Goal: Task Accomplishment & Management: Use online tool/utility

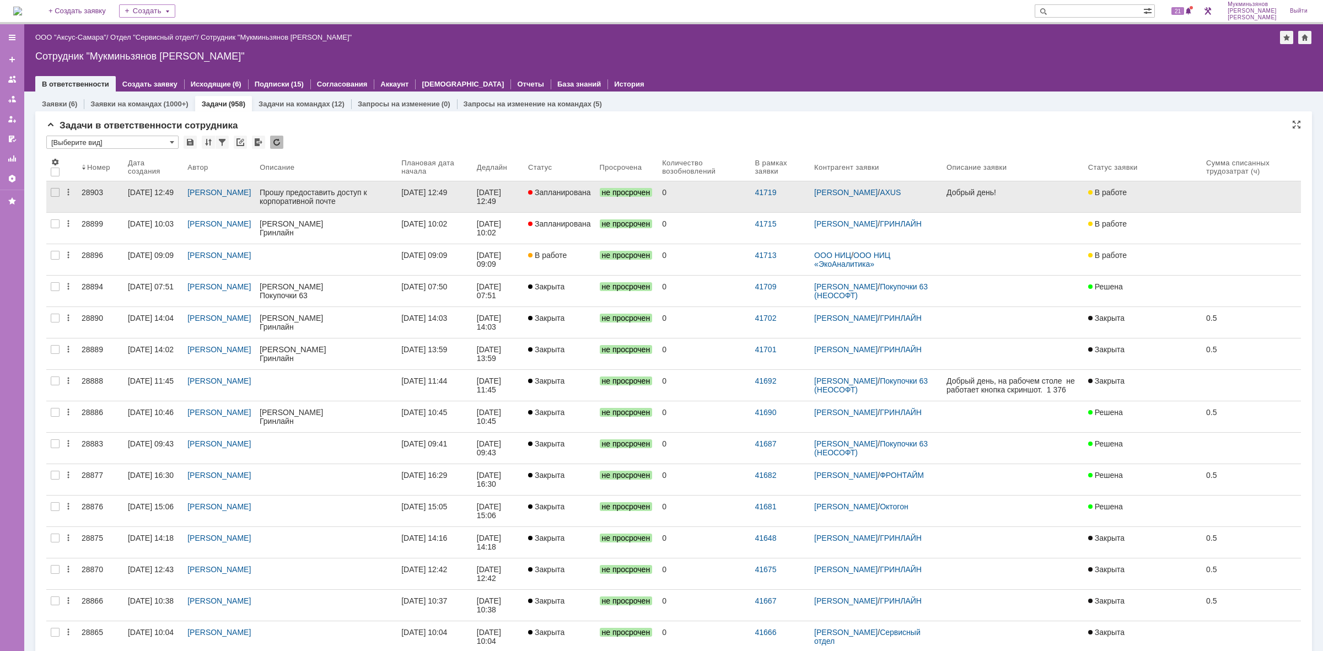
click at [519, 197] on div "[DATE] 12:49" at bounding box center [498, 197] width 42 height 18
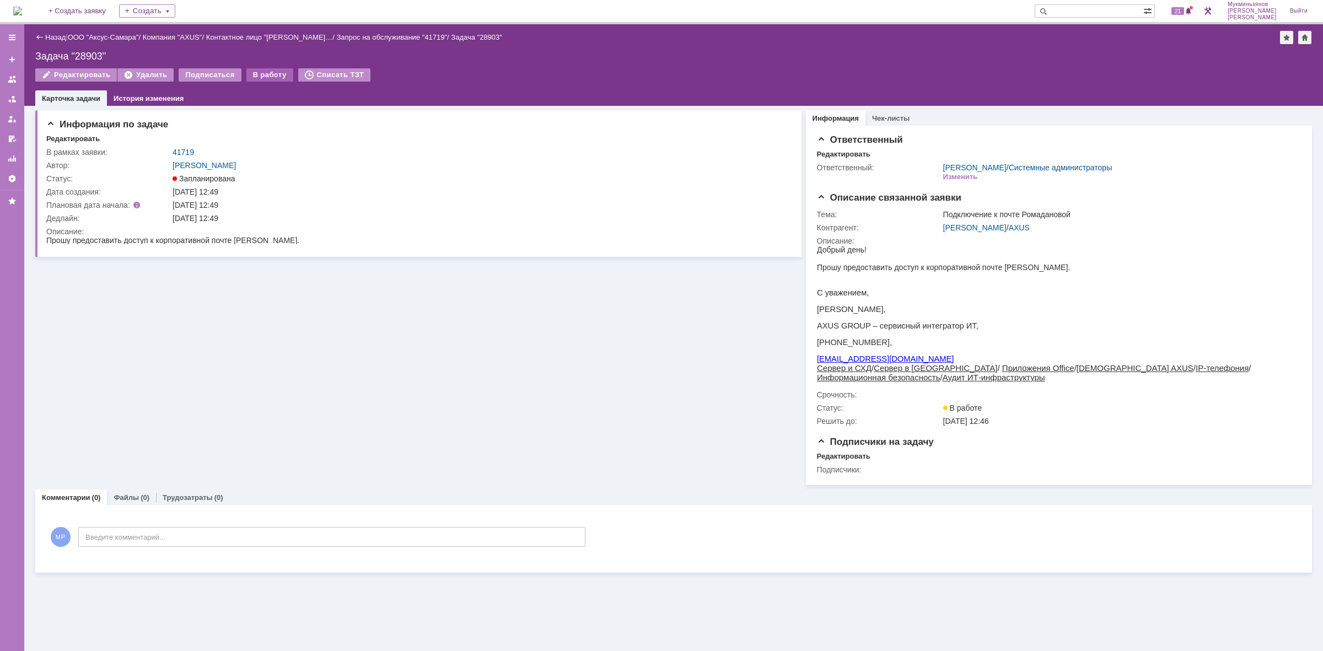
click at [272, 78] on div "В работу" at bounding box center [269, 74] width 47 height 13
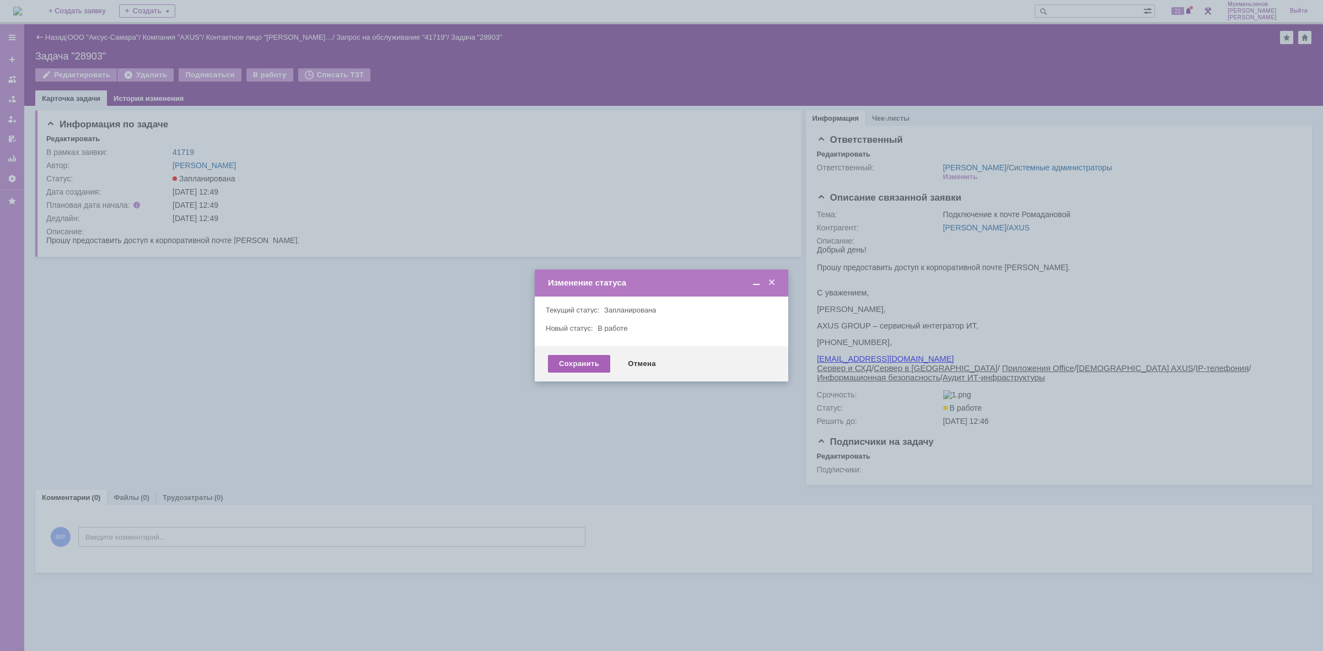
click at [554, 357] on div "Сохранить" at bounding box center [579, 364] width 62 height 18
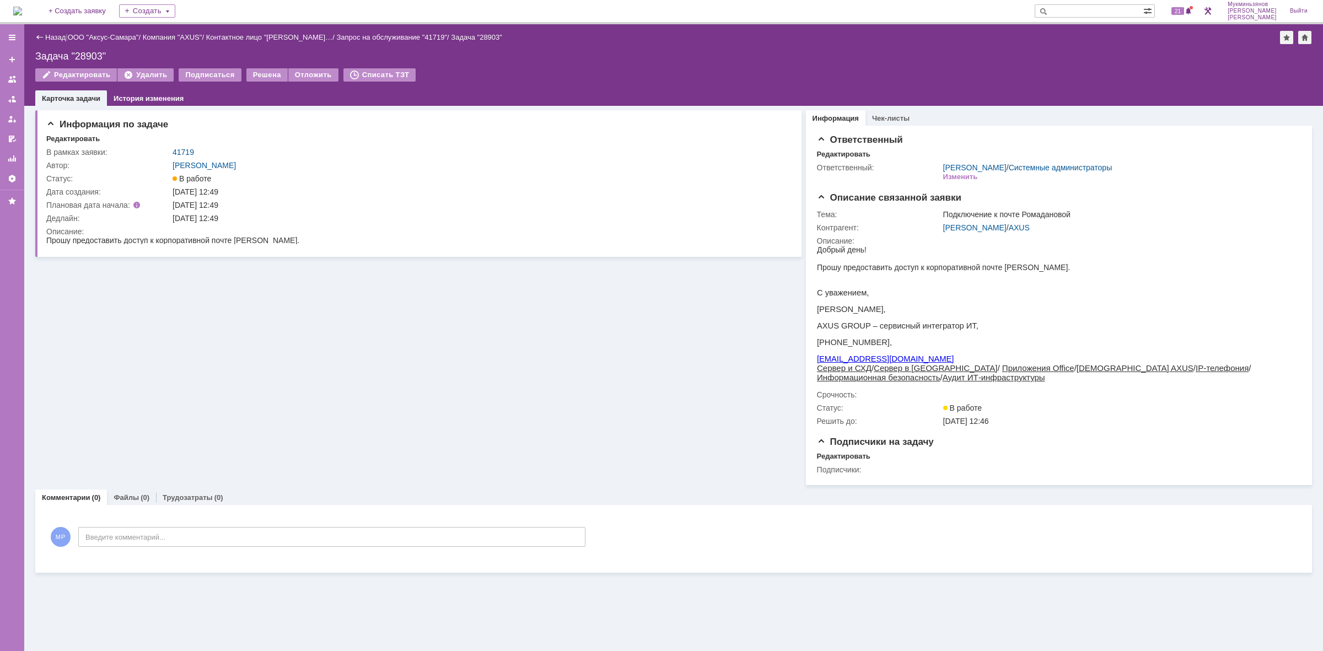
click at [22, 14] on img at bounding box center [17, 11] width 9 height 9
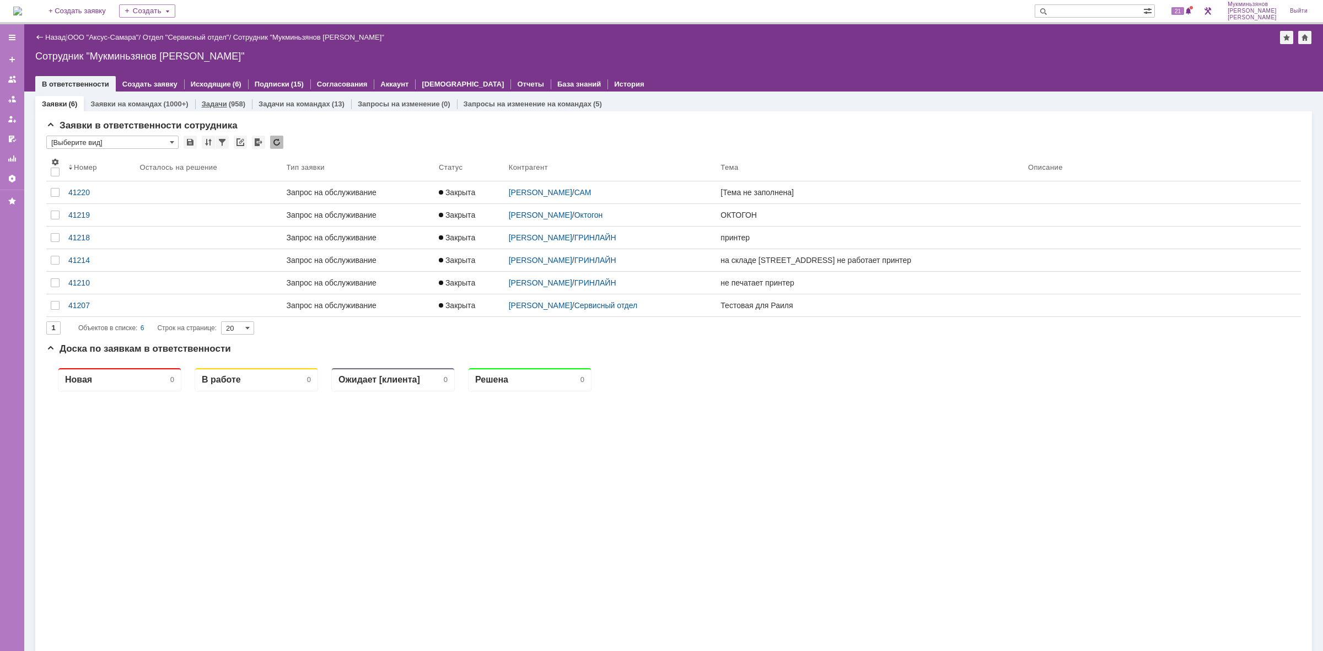
click at [224, 105] on div "Задачи (958)" at bounding box center [224, 103] width 44 height 7
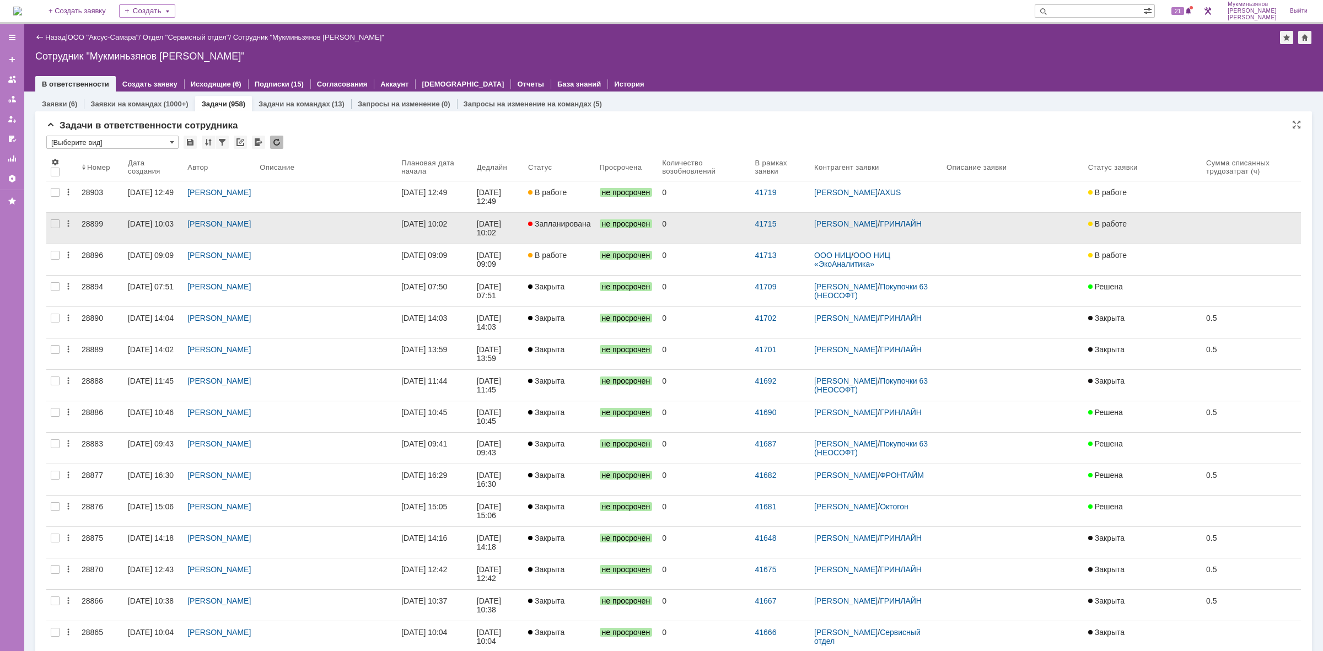
click at [556, 226] on span "Запланирована" at bounding box center [559, 223] width 63 height 9
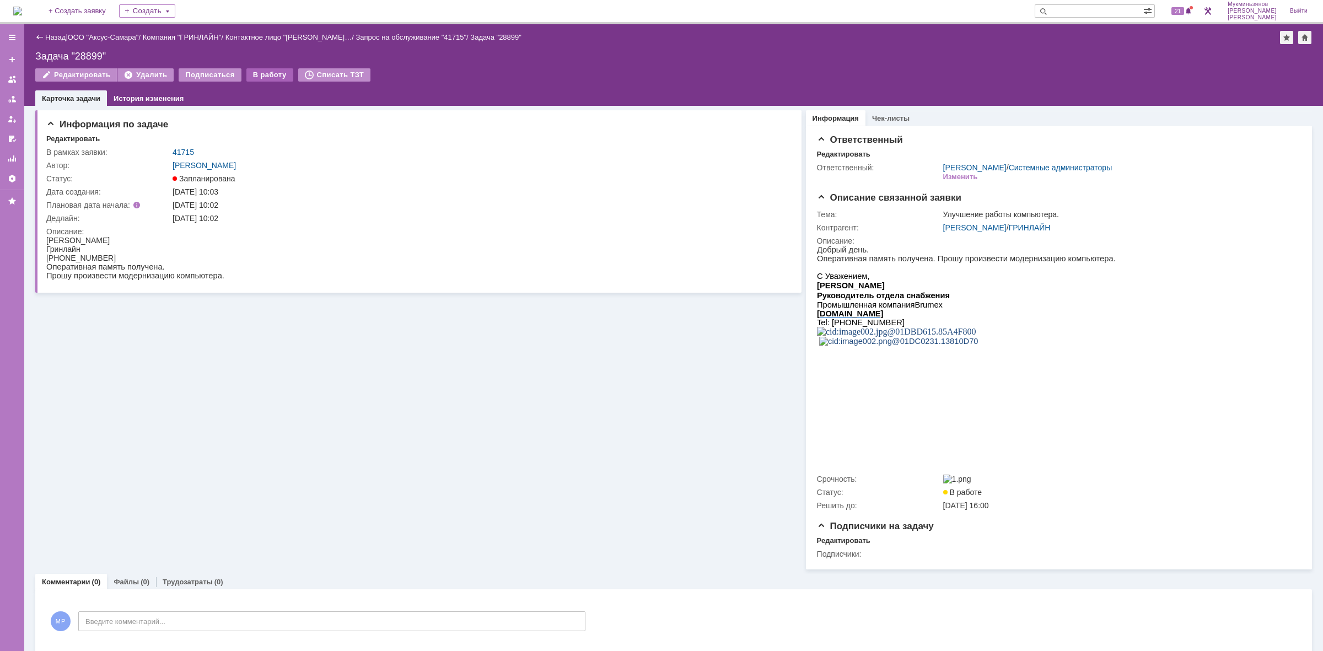
click at [247, 76] on div "В работу" at bounding box center [269, 74] width 47 height 13
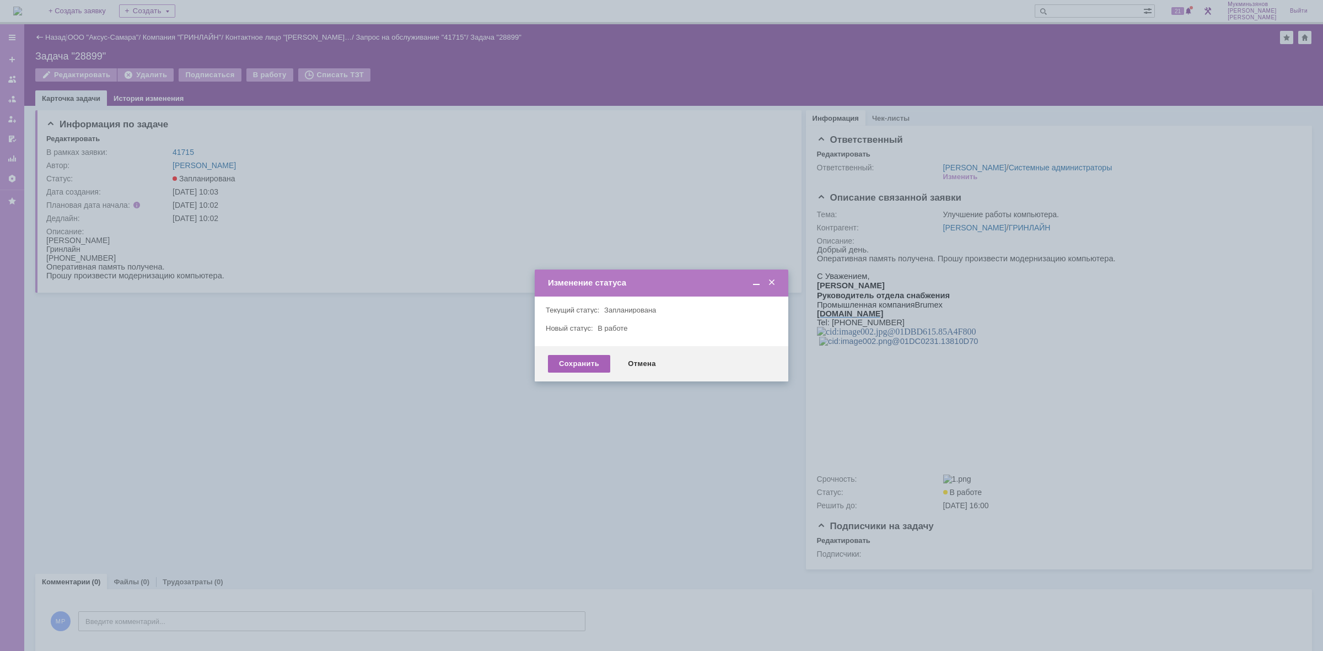
click at [555, 358] on div "Сохранить" at bounding box center [579, 364] width 62 height 18
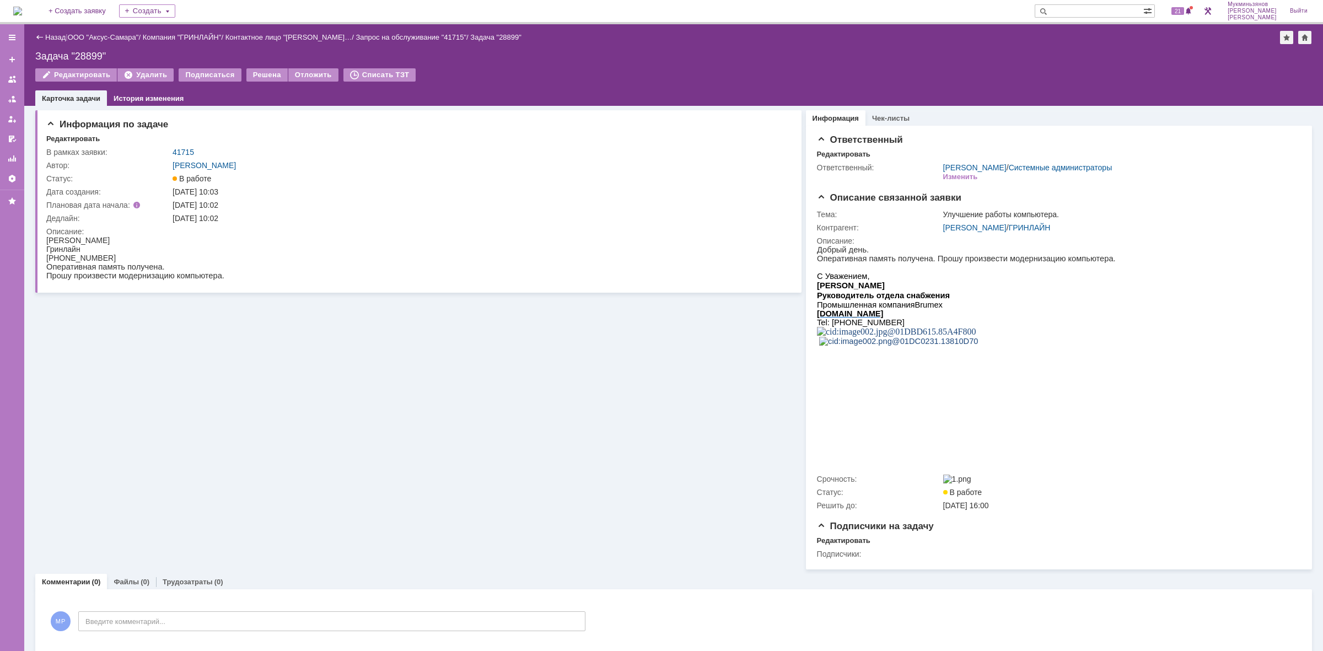
click at [22, 12] on img at bounding box center [17, 11] width 9 height 9
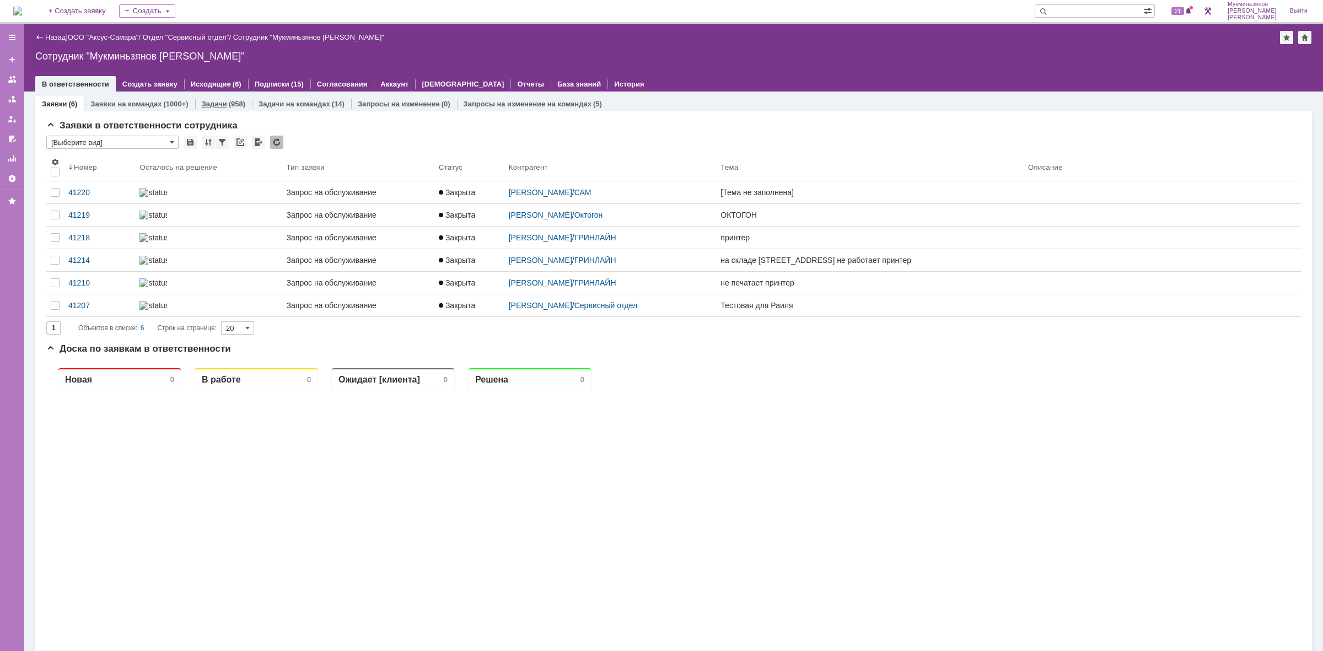
click at [228, 96] on div "Задачи (958)" at bounding box center [223, 104] width 57 height 16
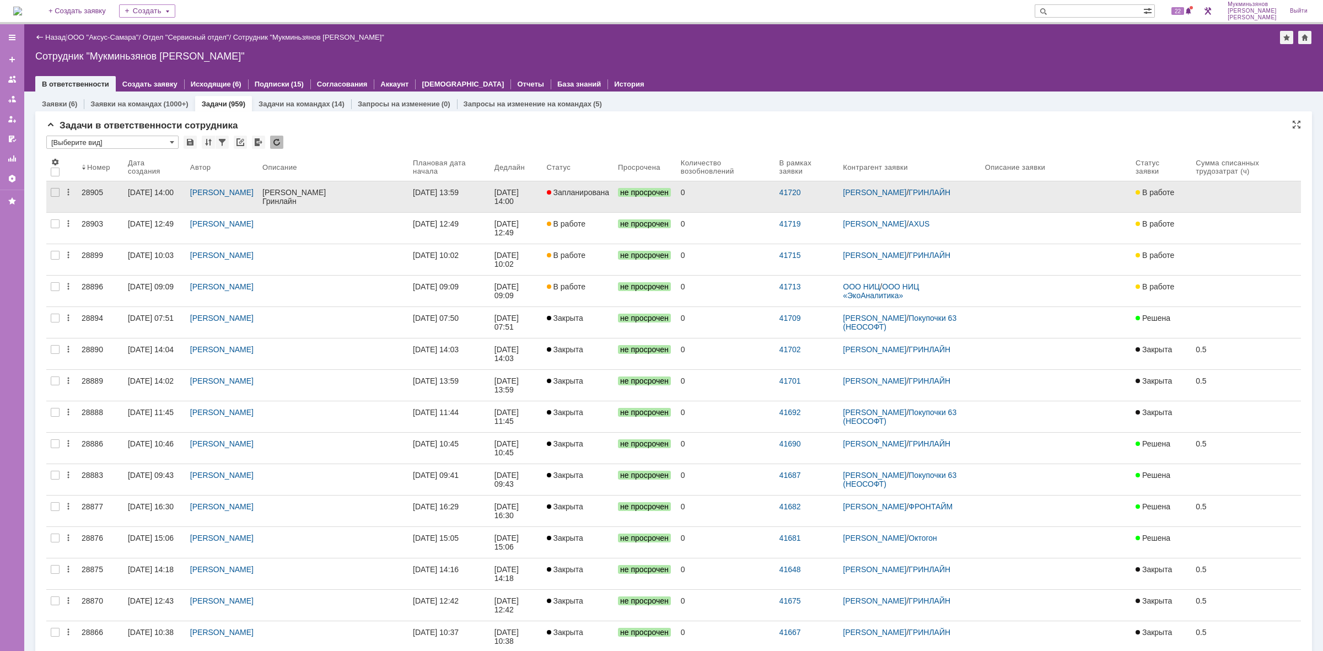
click at [507, 200] on div "[DATE] 14:00" at bounding box center [507, 197] width 26 height 18
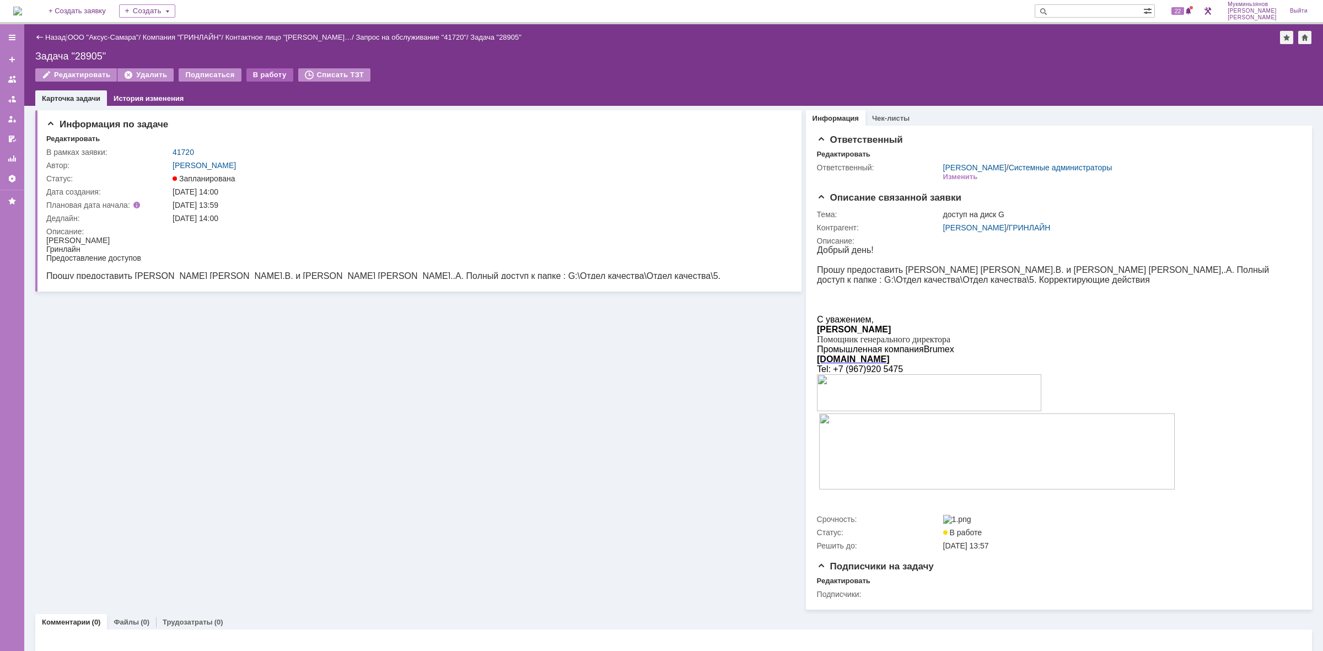
click at [263, 69] on div "В работу" at bounding box center [269, 74] width 47 height 13
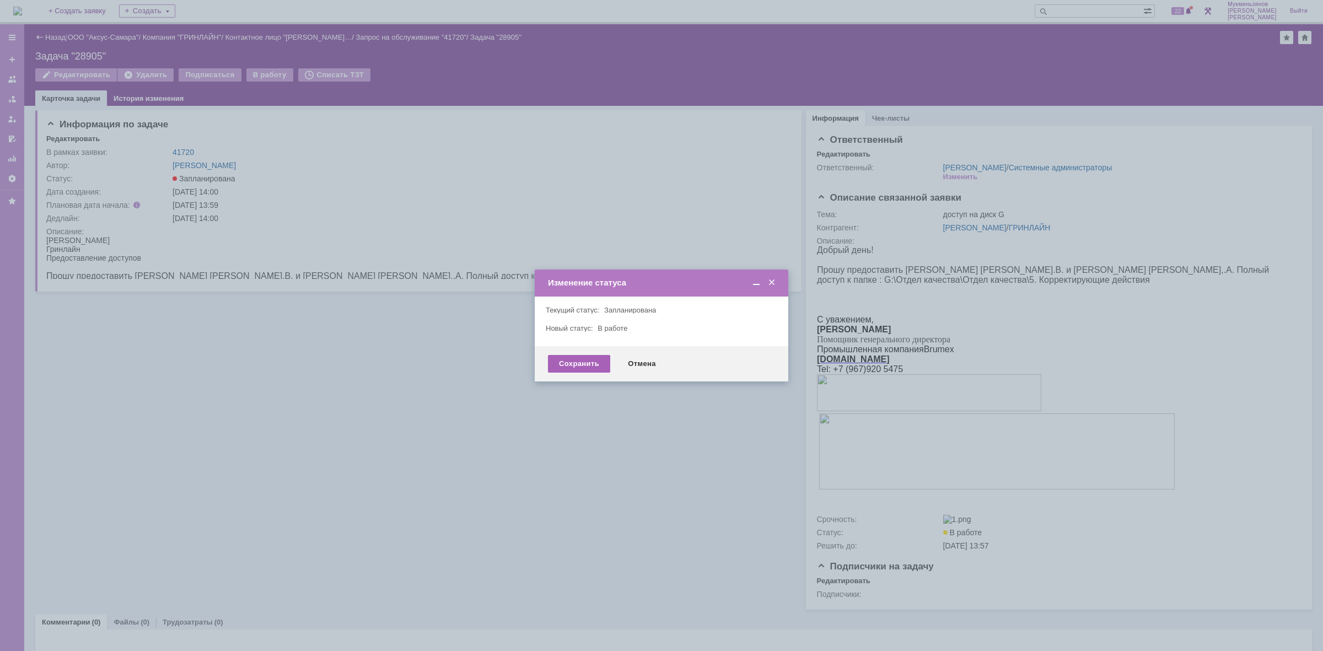
click at [578, 359] on div "Сохранить" at bounding box center [579, 364] width 62 height 18
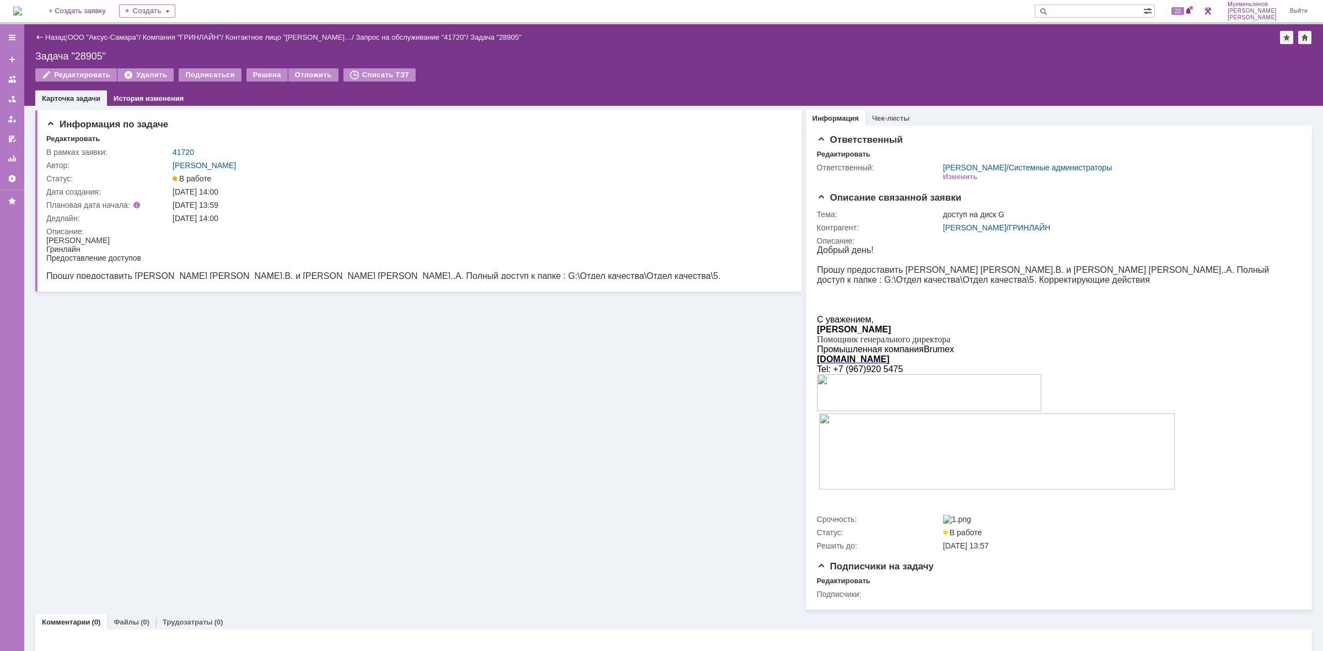
click at [22, 11] on img at bounding box center [17, 11] width 9 height 9
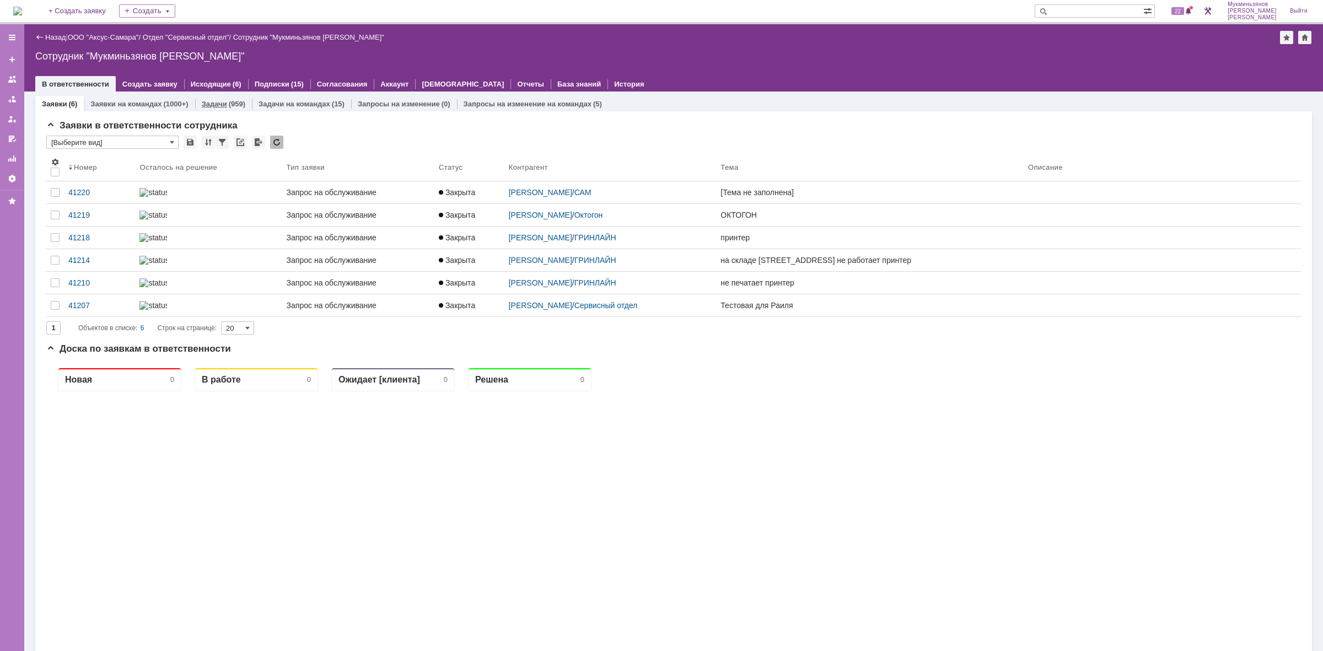
click at [230, 106] on div "(959)" at bounding box center [237, 104] width 17 height 8
